Goal: Task Accomplishment & Management: Manage account settings

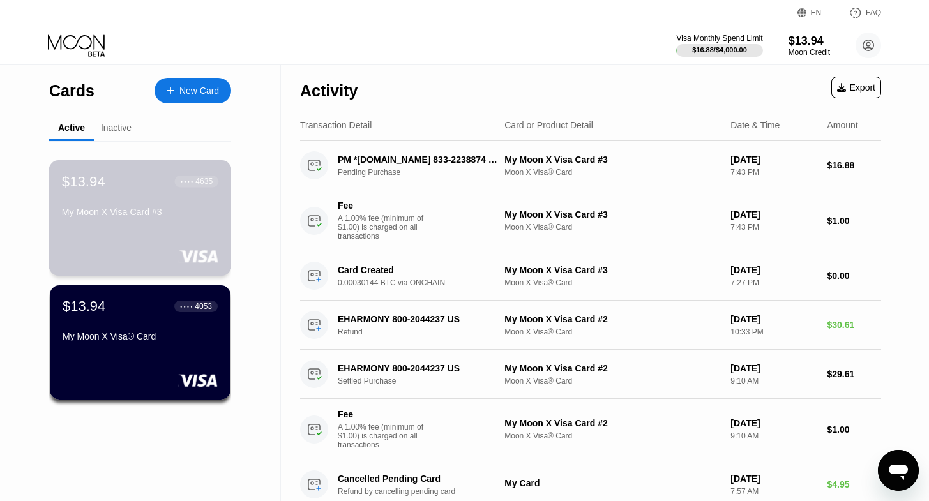
click at [150, 247] on div "$13.94 ● ● ● ● 4635 My Moon X Visa Card #3" at bounding box center [140, 218] width 183 height 116
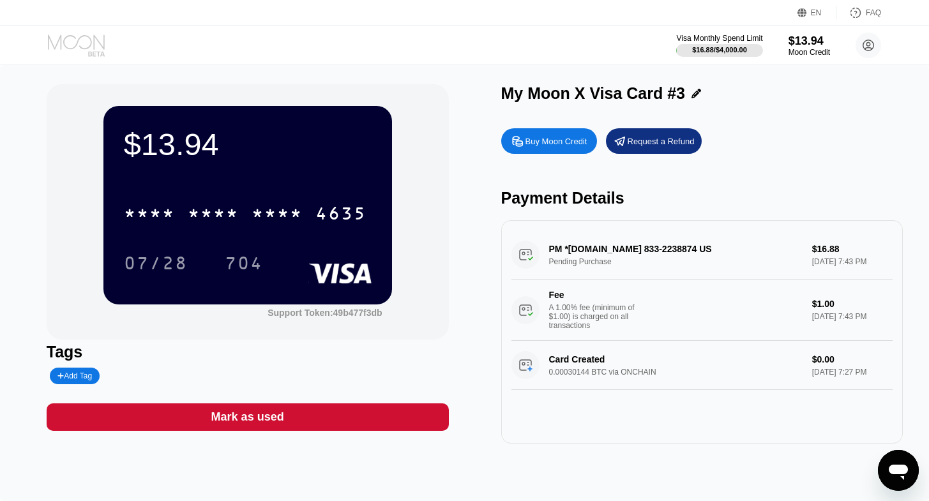
click at [90, 38] on icon at bounding box center [76, 41] width 57 height 15
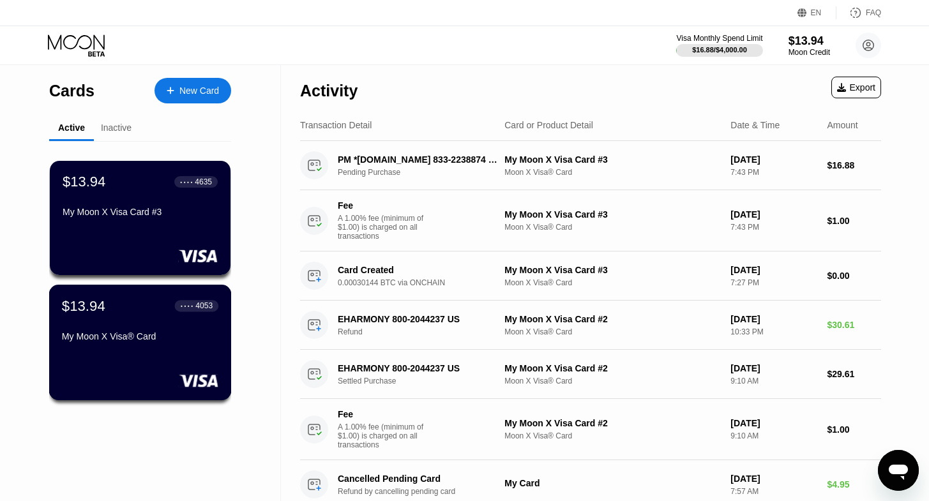
click at [121, 342] on div "My Moon X Visa® Card" at bounding box center [140, 336] width 156 height 10
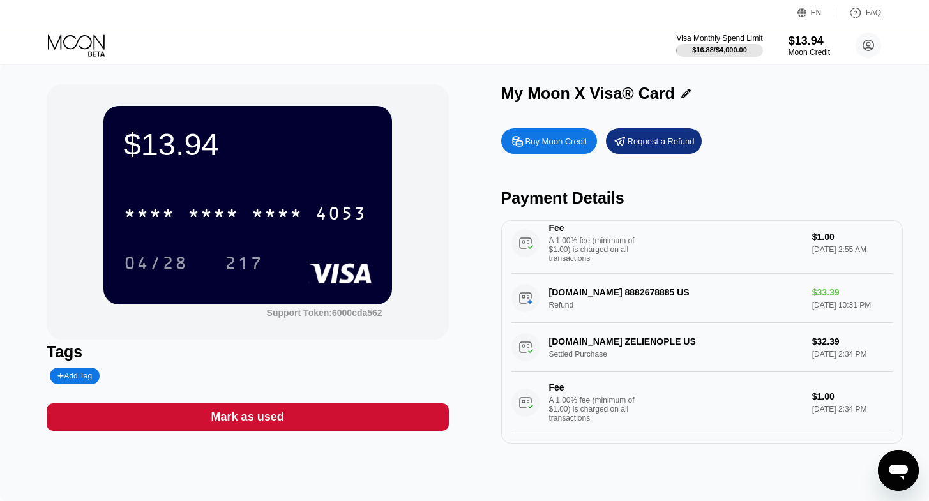
scroll to position [137, 0]
click at [77, 42] on icon at bounding box center [77, 45] width 59 height 22
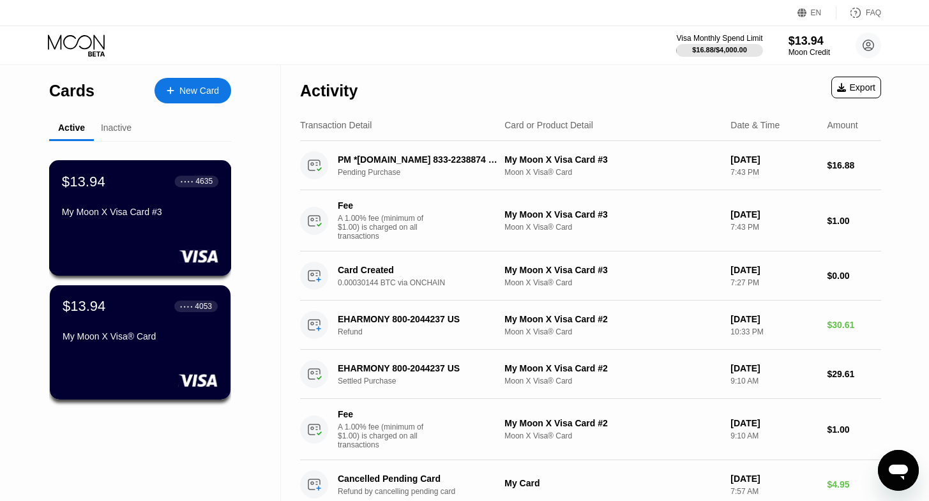
click at [116, 209] on div "$13.94 ● ● ● ● 4635 My Moon X Visa Card #3" at bounding box center [140, 197] width 156 height 49
